Goal: Check status: Check status

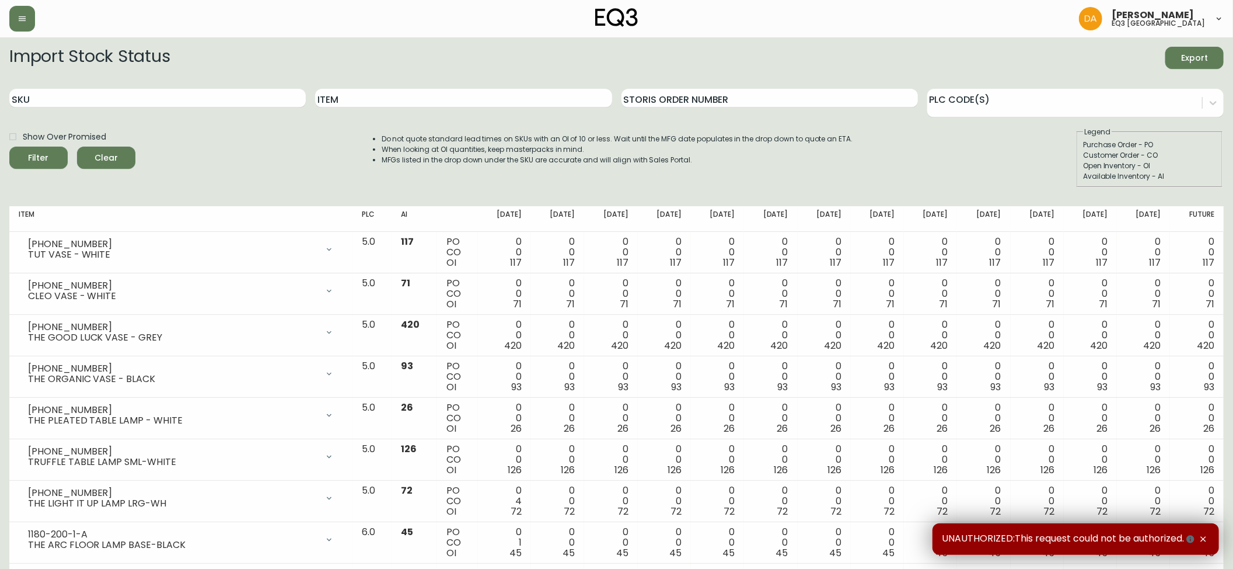
click at [91, 155] on span "Clear" at bounding box center [106, 158] width 40 height 15
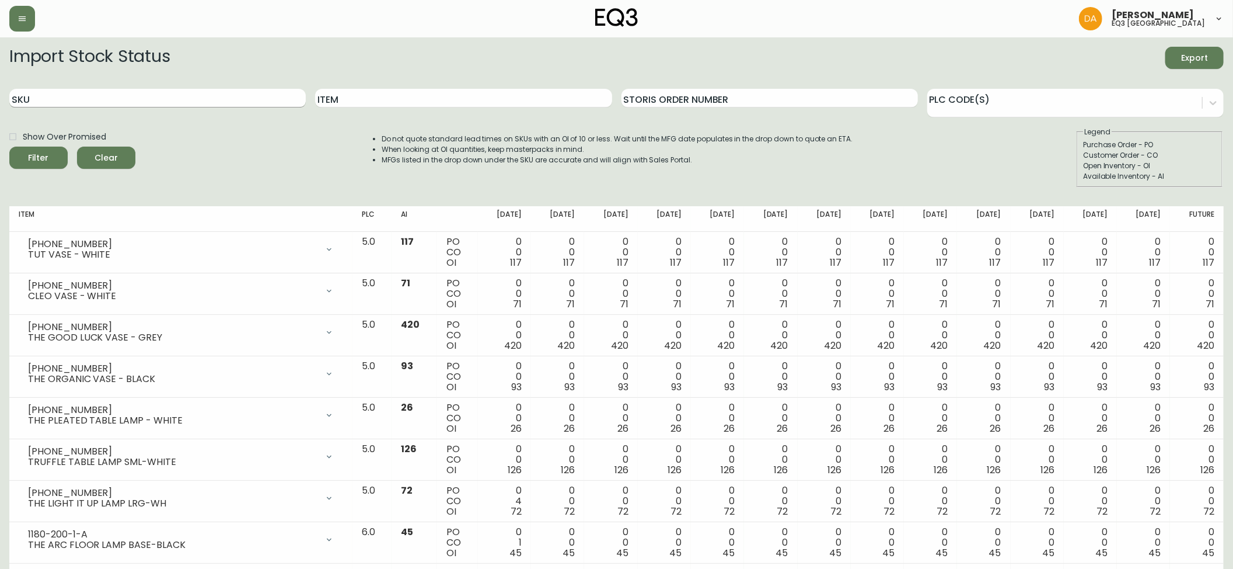
click at [104, 96] on input "SKU" at bounding box center [157, 98] width 297 height 19
paste input "7220-101-5-C"
click at [21, 150] on button "Filter" at bounding box center [38, 158] width 58 height 22
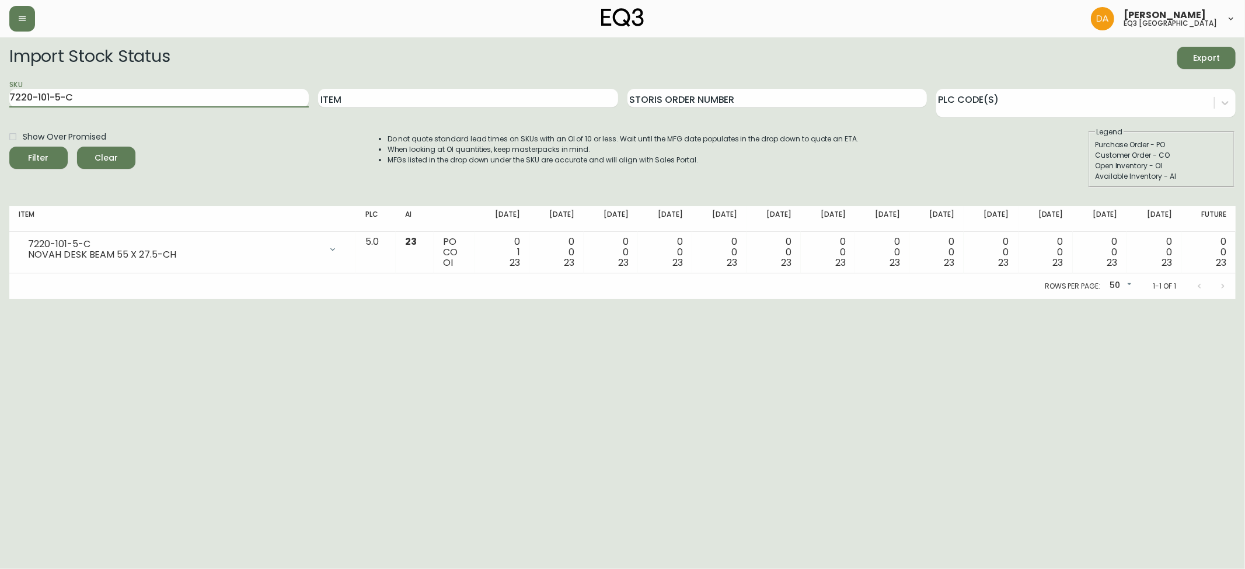
drag, startPoint x: 91, startPoint y: 102, endPoint x: 14, endPoint y: 108, distance: 77.3
click at [1, 108] on main "Import Stock Status Export SKU 7220-101-5-C Item Storis Order Number PLC Code(s…" at bounding box center [622, 168] width 1245 height 262
paste input "510-1-B"
type input "7220-510-1-B"
click at [40, 159] on icon "submit" at bounding box center [35, 157] width 12 height 12
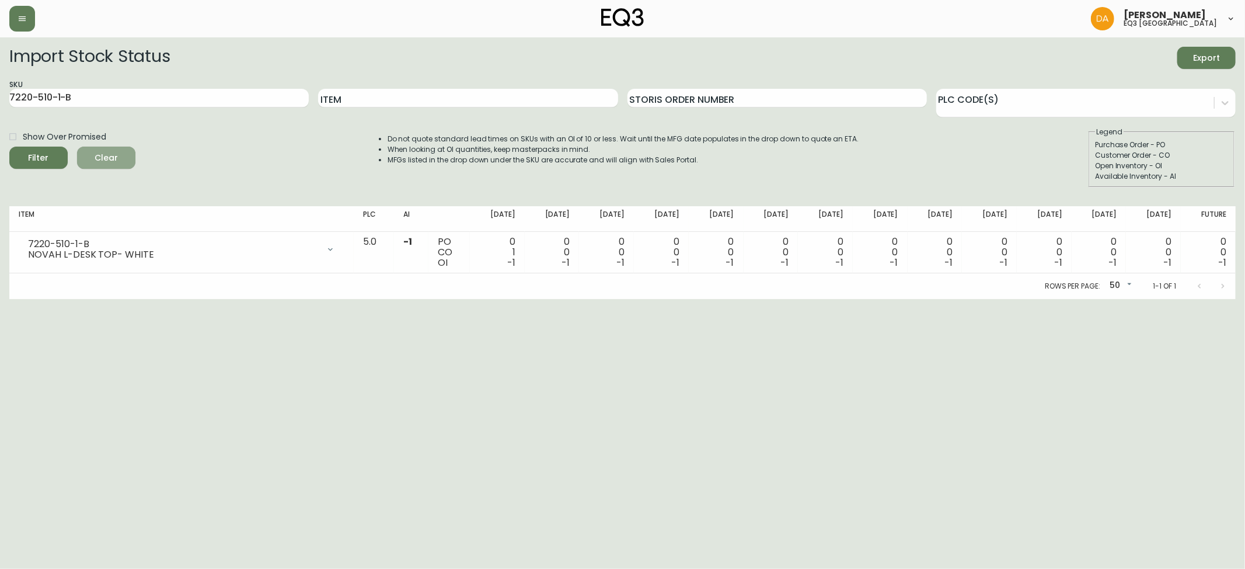
click at [117, 160] on span "Clear" at bounding box center [106, 158] width 40 height 15
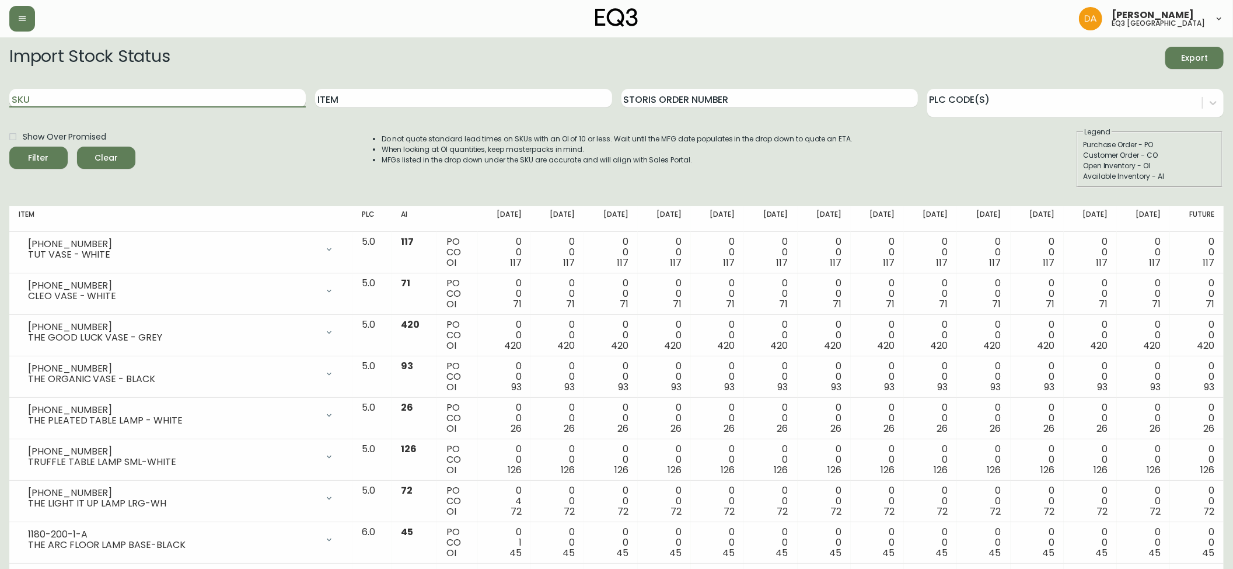
click at [111, 98] on input "SKU" at bounding box center [157, 98] width 297 height 19
paste input "7220-100-5-A"
type input "7220-100-5-A"
click at [40, 155] on icon "submit" at bounding box center [35, 157] width 12 height 12
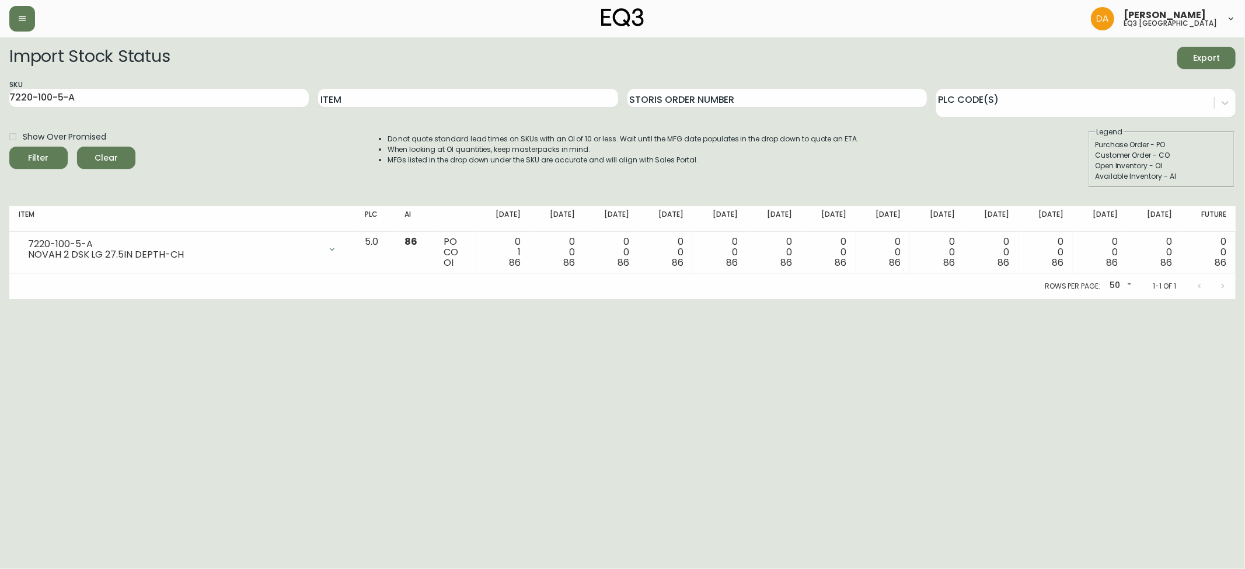
click at [88, 152] on span "Clear" at bounding box center [106, 158] width 40 height 15
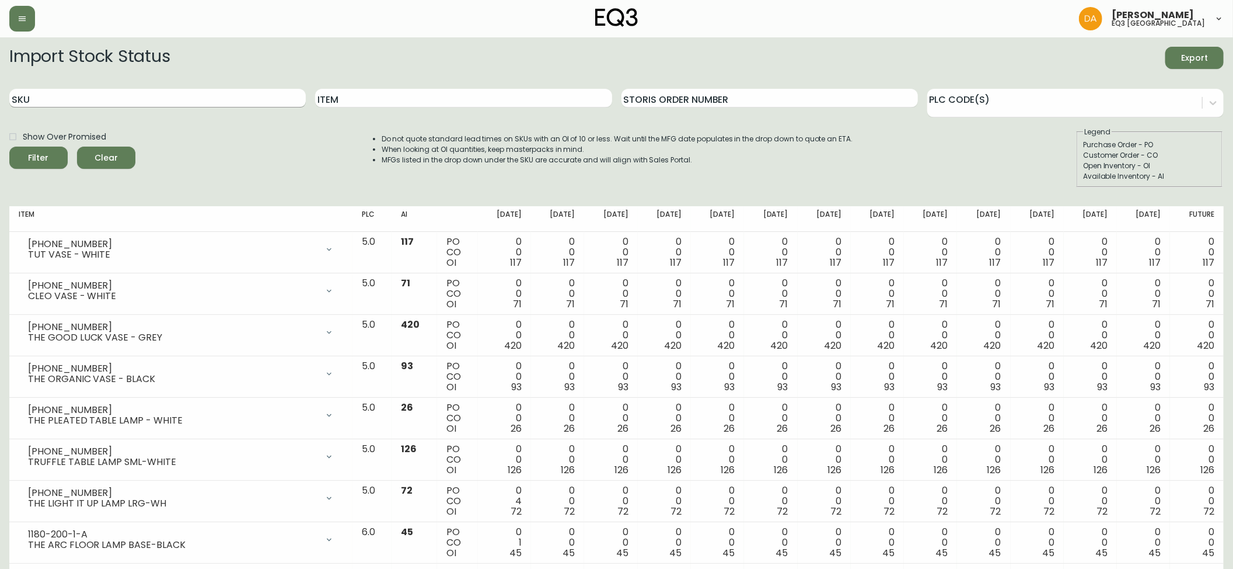
click at [103, 98] on input "SKU" at bounding box center [157, 98] width 297 height 19
paste input "7220-500-5-A"
type input "7220-500-5-A"
click at [33, 155] on circle "submit" at bounding box center [34, 156] width 11 height 11
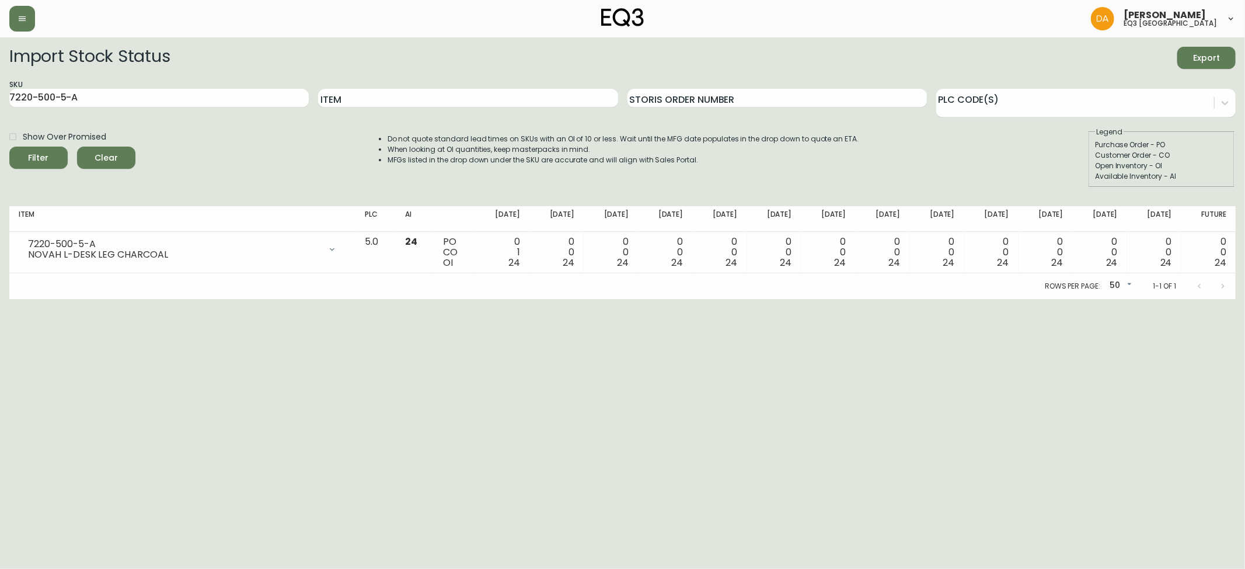
click at [115, 161] on span "Clear" at bounding box center [106, 158] width 40 height 15
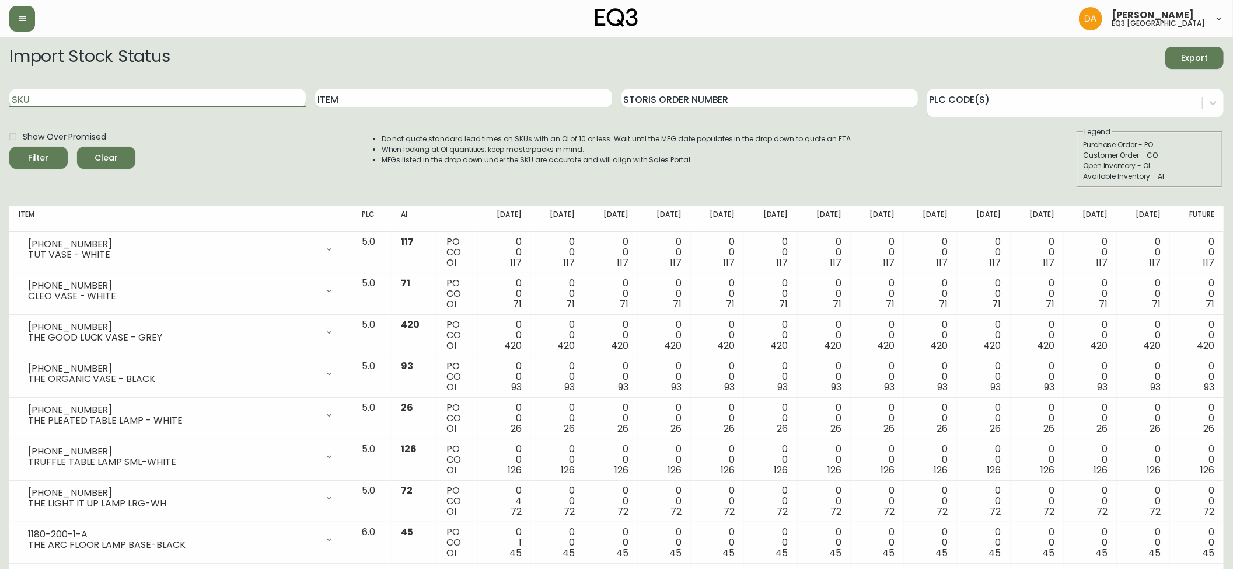
click at [92, 102] on input "SKU" at bounding box center [157, 98] width 297 height 19
paste input "7220-100-5-A"
type input "7220-100-5-A"
click at [26, 150] on button "Filter" at bounding box center [38, 158] width 58 height 22
